Goal: Task Accomplishment & Management: Complete application form

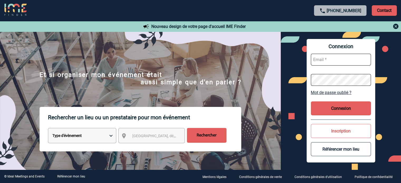
type input "[EMAIL_ADDRESS][DOMAIN_NAME]"
click at [339, 109] on button "Connexion" at bounding box center [341, 109] width 60 height 14
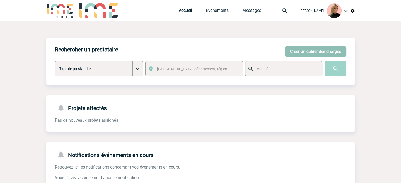
click at [304, 57] on button "Créer un cahier des charges" at bounding box center [316, 51] width 62 height 10
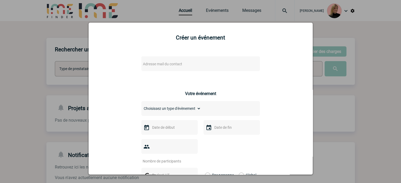
click at [203, 68] on span "Adresse mail du contact" at bounding box center [187, 63] width 92 height 7
drag, startPoint x: 58, startPoint y: 58, endPoint x: 55, endPoint y: 58, distance: 3.4
click at [55, 58] on body "Estelle PERIOU Accueil Evénements 0" at bounding box center [200, 134] width 401 height 268
paste input "@siemens-energy.com"
type input "denis.moreau@siemens-energy.com"
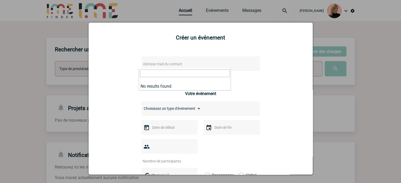
click at [332, 59] on div at bounding box center [200, 91] width 401 height 183
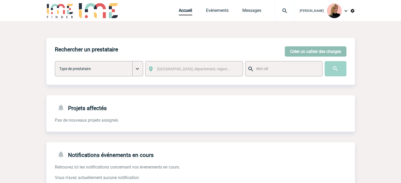
click at [343, 50] on button "Créer un cahier des charges" at bounding box center [316, 51] width 62 height 10
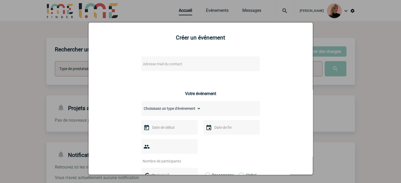
click at [177, 63] on span "Adresse mail du contact" at bounding box center [162, 64] width 39 height 4
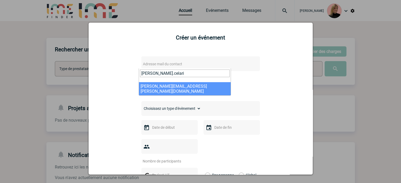
type input "[PERSON_NAME].celari"
select select "132861"
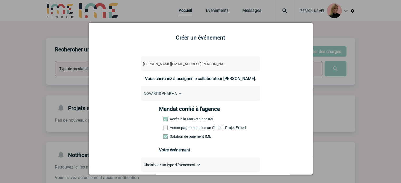
click at [171, 127] on label "Accompagnement par un Chef de Projet Expert" at bounding box center [174, 128] width 23 height 4
click at [0, 0] on input "Accompagnement par un Chef de Projet Expert" at bounding box center [0, 0] width 0 height 0
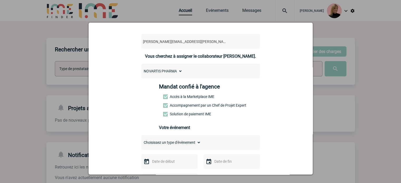
scroll to position [53, 0]
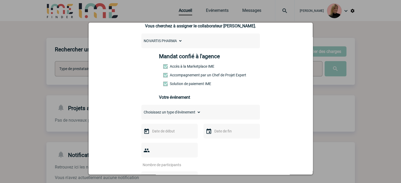
click at [171, 116] on select "Choisissez un type d'évènement Séminaire avec nuitée Séminaire sans nuitée Repa…" at bounding box center [171, 112] width 60 height 7
click at [172, 116] on select "Choisissez un type d'évènement Séminaire avec nuitée Séminaire sans nuitée Repa…" at bounding box center [171, 112] width 60 height 7
select select "2"
click at [141, 110] on select "Choisissez un type d'évènement Séminaire avec nuitée Séminaire sans nuitée Repa…" at bounding box center [171, 112] width 60 height 7
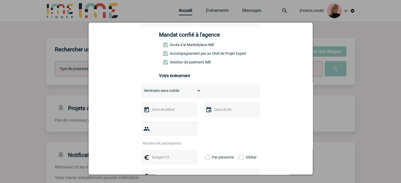
scroll to position [105, 0]
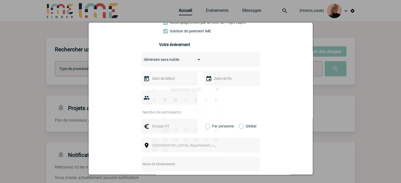
click at [166, 81] on input "text" at bounding box center [169, 78] width 36 height 7
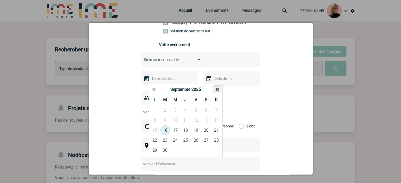
click at [216, 87] on span "Suivant" at bounding box center [217, 89] width 4 height 4
click at [203, 129] on link "18" at bounding box center [206, 130] width 10 height 9
type input "[DATE]"
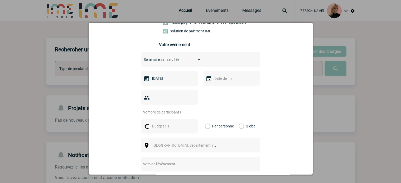
click at [175, 109] on input "number" at bounding box center [166, 112] width 50 height 7
type input "15"
click at [168, 123] on input "text" at bounding box center [169, 126] width 36 height 7
click at [242, 119] on label "Global" at bounding box center [240, 126] width 3 height 15
click at [0, 0] on input "Global" at bounding box center [0, 0] width 0 height 0
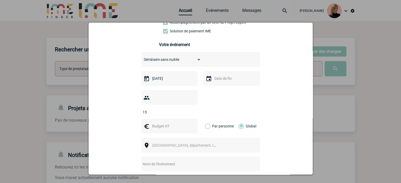
click at [173, 123] on input "text" at bounding box center [169, 126] width 36 height 7
type input "3000"
click at [156, 143] on span "[GEOGRAPHIC_DATA], département, région..." at bounding box center [188, 145] width 73 height 4
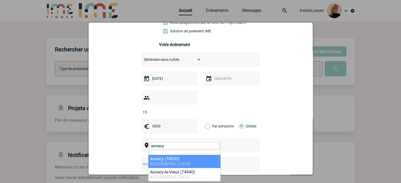
type input "annecy"
select select "36870"
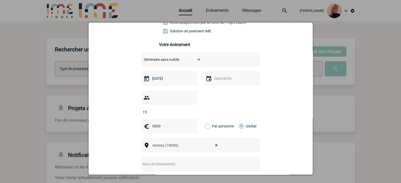
click at [183, 161] on input "text" at bounding box center [193, 164] width 105 height 7
paste input "Réunion Parcours de soins RIV Arc Alpin"
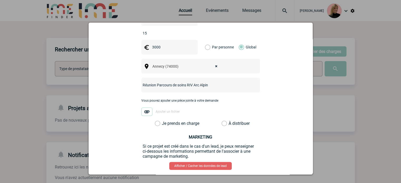
type input "Réunion Parcours de soins RIV Arc Alpin"
click at [164, 121] on label "Je prends en charge" at bounding box center [159, 123] width 9 height 5
click at [0, 0] on input "Je prends en charge" at bounding box center [0, 0] width 0 height 0
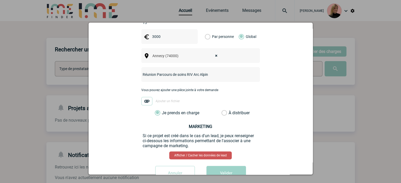
scroll to position [205, 0]
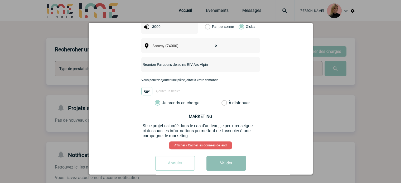
click at [220, 156] on button "Valider" at bounding box center [226, 163] width 40 height 15
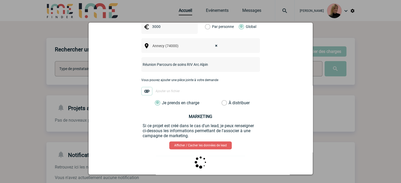
scroll to position [0, 0]
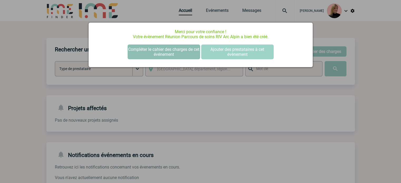
click at [169, 50] on button "Compléter le cahier des charges de cet événement" at bounding box center [164, 52] width 73 height 15
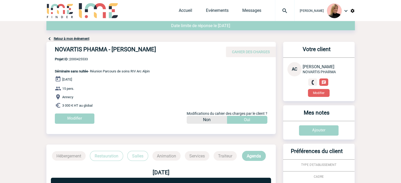
drag, startPoint x: 106, startPoint y: 50, endPoint x: 175, endPoint y: 50, distance: 69.1
click at [175, 50] on div "NOVARTIS PHARMA - Audrey CELARIER CAHIER DES CHARGES" at bounding box center [160, 49] width 229 height 15
copy h4 "NOVARTIS PHARMA - Audrey CELARIER"
click at [178, 102] on div "18 Octobre 2025 15 pers. Annecy 3 000 € HT au global Modifier Modifications du …" at bounding box center [165, 102] width 221 height 52
click at [87, 57] on div "NOVARTIS PHARMA - Audrey CELARIER CAHIER DES CHARGES" at bounding box center [160, 49] width 229 height 15
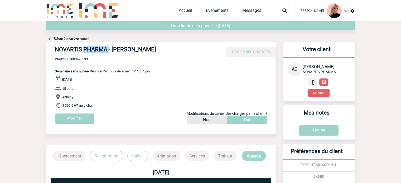
click at [87, 57] on div "NOVARTIS PHARMA - Audrey CELARIER CAHIER DES CHARGES" at bounding box center [160, 49] width 229 height 15
click at [83, 60] on span "Projet ID : 2000425533" at bounding box center [102, 59] width 95 height 4
copy span "2000425533"
click at [84, 119] on input "Modifier" at bounding box center [75, 119] width 40 height 10
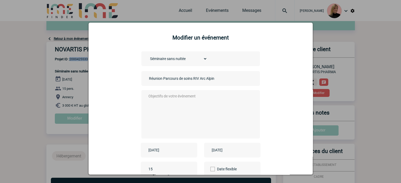
click at [179, 154] on input "2025-10-18" at bounding box center [165, 150] width 36 height 7
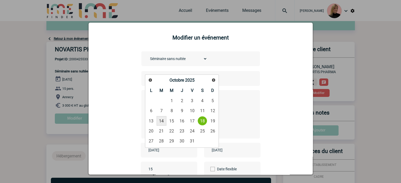
click at [164, 119] on link "14" at bounding box center [162, 120] width 10 height 9
type input "2025-10-14"
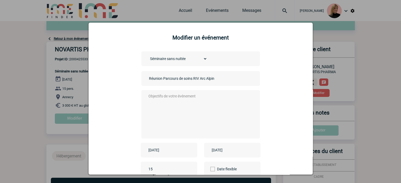
click at [244, 154] on input "2025-10-18" at bounding box center [228, 150] width 36 height 7
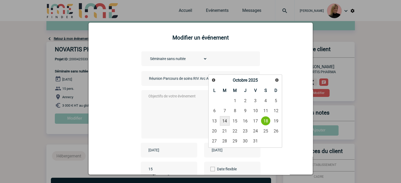
click at [225, 122] on link "14" at bounding box center [225, 120] width 10 height 9
type input "2025-10-14"
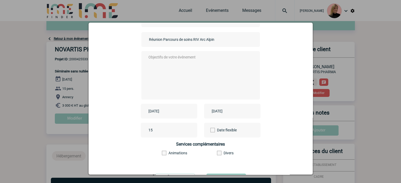
scroll to position [65, 0]
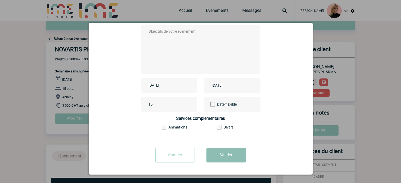
click at [221, 152] on button "Valider" at bounding box center [226, 155] width 40 height 15
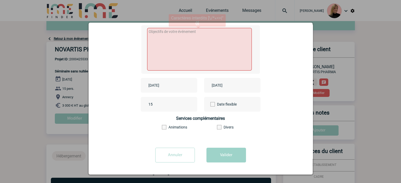
click at [162, 33] on textarea at bounding box center [199, 49] width 105 height 43
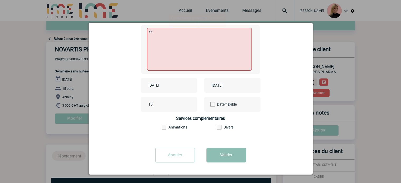
type textarea "xx"
click at [224, 152] on button "Valider" at bounding box center [226, 155] width 40 height 15
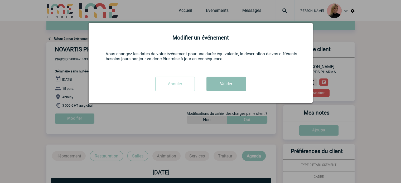
scroll to position [0, 0]
click at [229, 83] on button "Valider" at bounding box center [226, 84] width 40 height 15
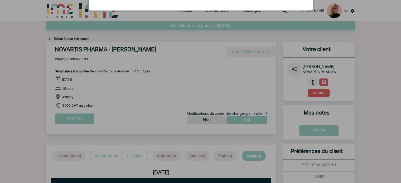
click at [236, 88] on div at bounding box center [200, 91] width 401 height 183
